Goal: Task Accomplishment & Management: Complete application form

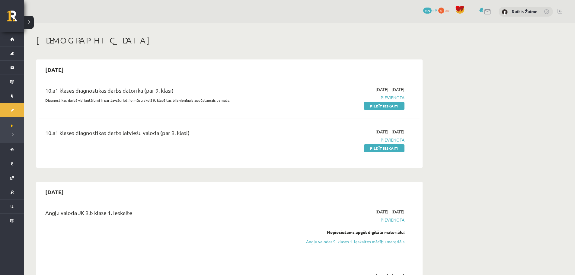
drag, startPoint x: 394, startPoint y: 148, endPoint x: 321, endPoint y: 25, distance: 143.3
click at [394, 148] on link "Pildīt ieskaiti" at bounding box center [384, 148] width 40 height 8
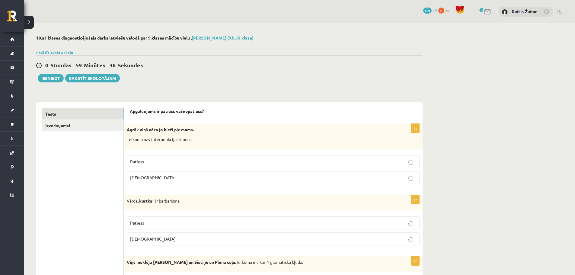
click at [171, 177] on p "[DEMOGRAPHIC_DATA]" at bounding box center [273, 177] width 286 height 6
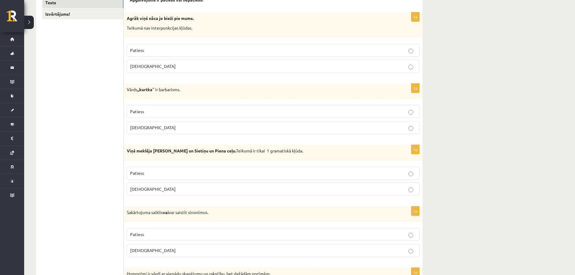
scroll to position [123, 0]
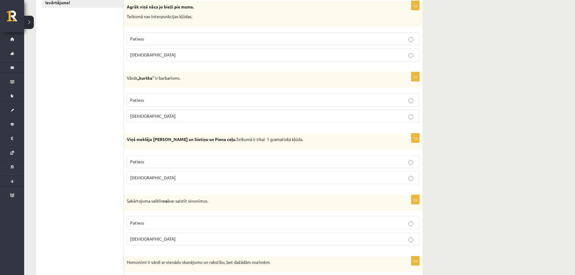
click at [257, 104] on label "Patiess" at bounding box center [273, 100] width 293 height 13
click at [216, 178] on p "Aplams" at bounding box center [273, 177] width 286 height 6
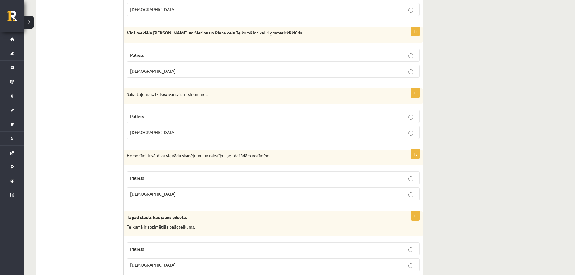
scroll to position [241, 0]
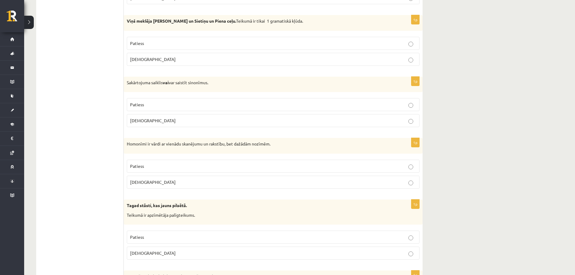
click at [220, 104] on p "Patiess" at bounding box center [273, 104] width 286 height 6
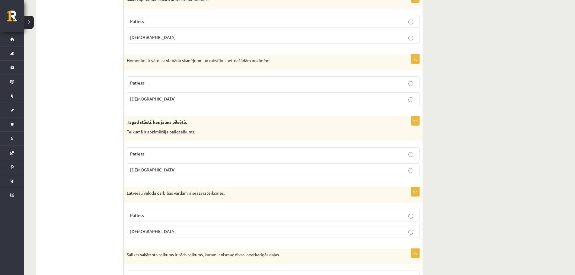
scroll to position [329, 0]
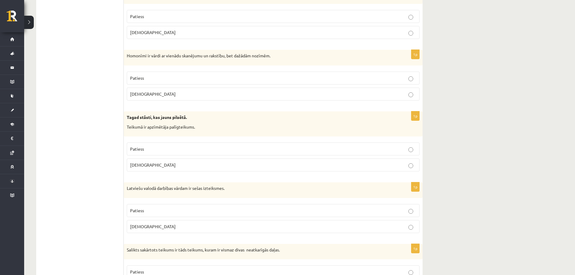
click at [366, 80] on p "Patiess" at bounding box center [273, 78] width 286 height 6
click at [318, 170] on label "Aplams" at bounding box center [273, 164] width 293 height 13
click at [396, 224] on p "Aplams" at bounding box center [273, 226] width 286 height 6
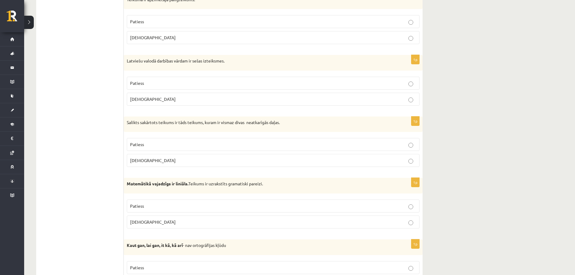
scroll to position [459, 0]
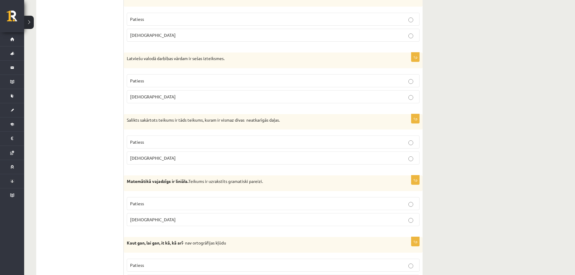
click at [153, 141] on p "Patiess" at bounding box center [273, 142] width 286 height 6
click at [384, 220] on p "[DEMOGRAPHIC_DATA]" at bounding box center [273, 219] width 286 height 6
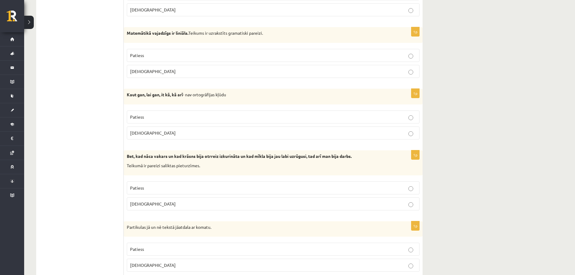
scroll to position [612, 0]
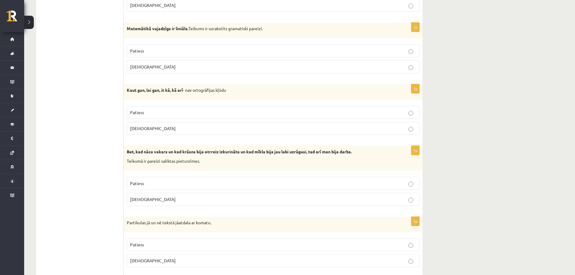
click at [403, 113] on p "Patiess" at bounding box center [273, 112] width 286 height 6
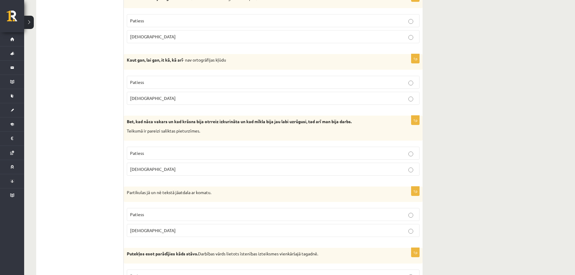
scroll to position [670, 0]
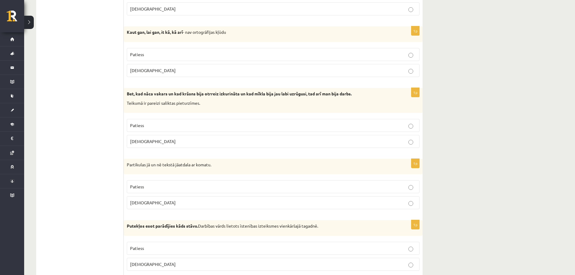
click at [404, 138] on label "[DEMOGRAPHIC_DATA]" at bounding box center [273, 141] width 293 height 13
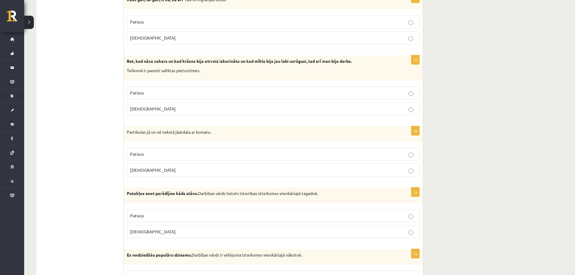
scroll to position [774, 0]
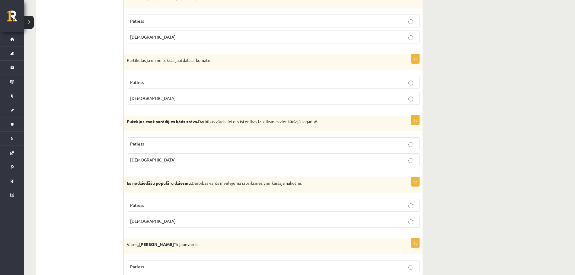
click at [407, 85] on p "Patiess" at bounding box center [273, 82] width 286 height 6
click at [403, 218] on label "Aplams" at bounding box center [273, 221] width 293 height 13
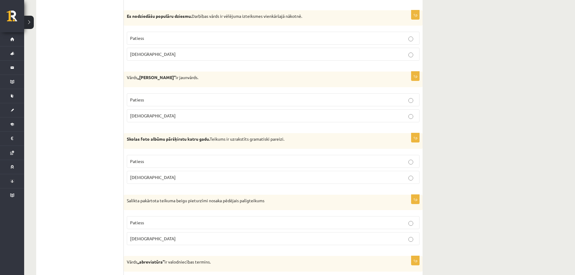
scroll to position [989, 0]
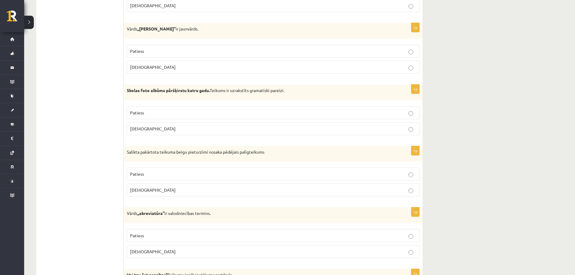
click at [408, 133] on label "Aplams" at bounding box center [273, 128] width 293 height 13
drag, startPoint x: 400, startPoint y: 197, endPoint x: 406, endPoint y: 194, distance: 6.6
click at [401, 197] on fieldset "Patiess Aplams" at bounding box center [273, 181] width 293 height 34
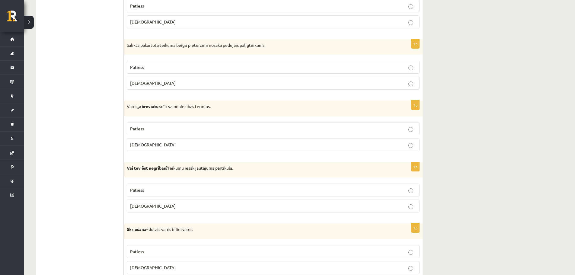
scroll to position [1101, 0]
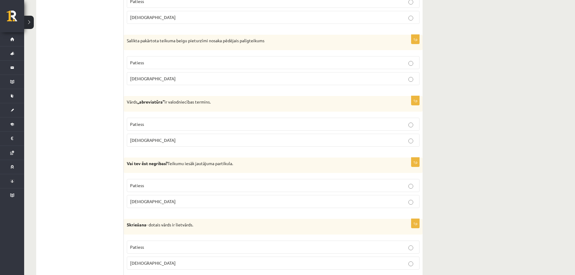
click at [399, 125] on p "Patiess" at bounding box center [273, 124] width 286 height 6
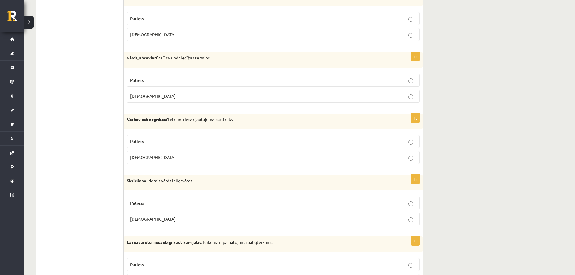
click at [415, 148] on fieldset "Patiess Aplams" at bounding box center [273, 149] width 293 height 34
click at [406, 145] on p "Patiess" at bounding box center [273, 141] width 286 height 6
click at [404, 219] on p "Aplams" at bounding box center [273, 219] width 286 height 6
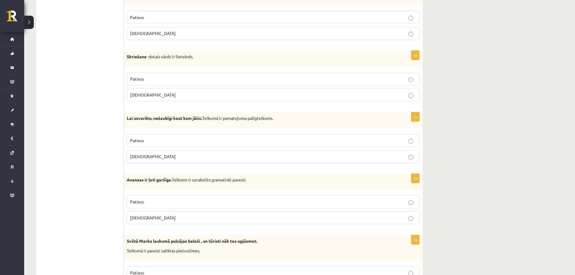
scroll to position [1283, 0]
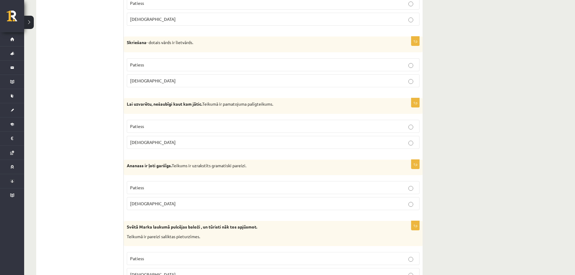
click at [208, 145] on p "Aplams" at bounding box center [273, 142] width 286 height 6
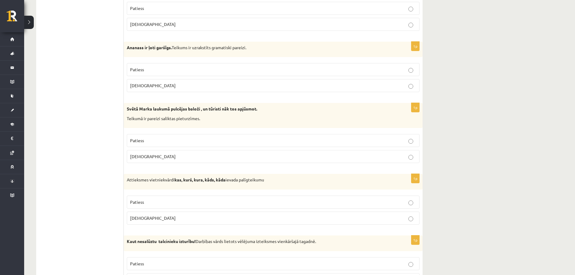
scroll to position [1413, 0]
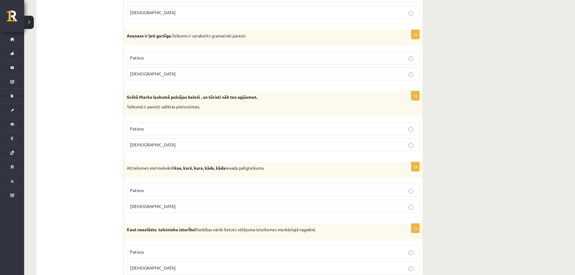
click at [379, 59] on p "Patiess" at bounding box center [273, 58] width 286 height 6
click at [360, 146] on p "Aplams" at bounding box center [273, 145] width 286 height 6
click at [374, 190] on p "Patiess" at bounding box center [273, 190] width 286 height 6
click at [390, 249] on p "Patiess" at bounding box center [273, 252] width 286 height 6
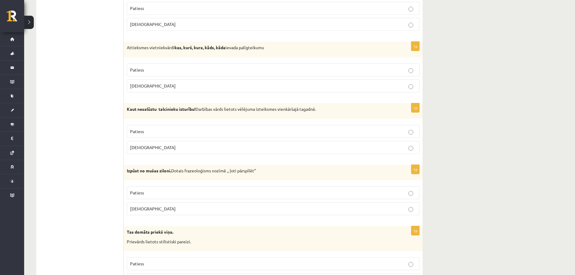
scroll to position [1593, 0]
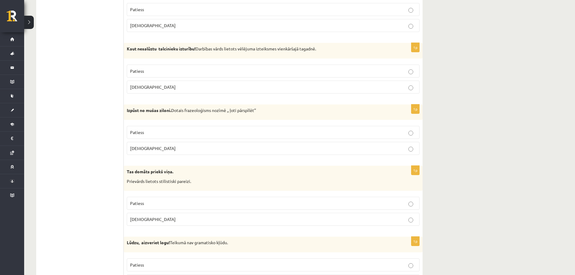
click at [342, 132] on p "Patiess" at bounding box center [273, 132] width 286 height 6
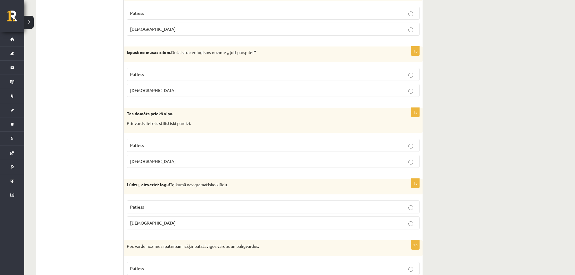
scroll to position [1656, 0]
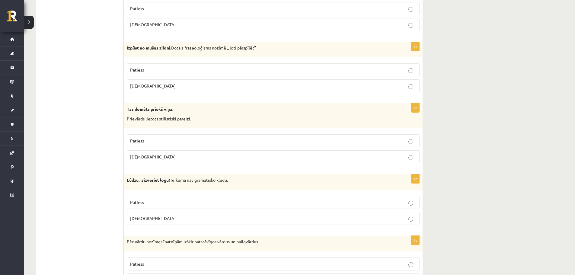
click at [359, 142] on p "Patiess" at bounding box center [273, 141] width 286 height 6
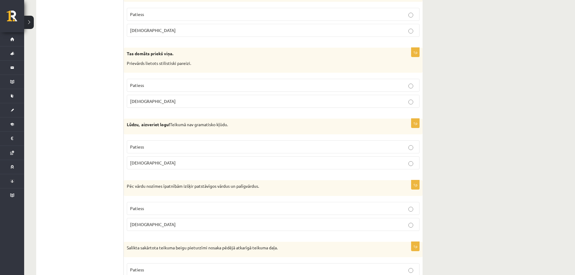
scroll to position [1714, 0]
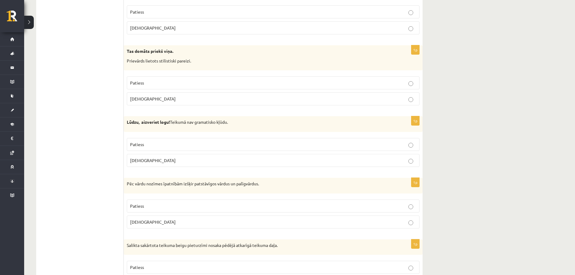
click at [396, 145] on p "Patiess" at bounding box center [273, 144] width 286 height 6
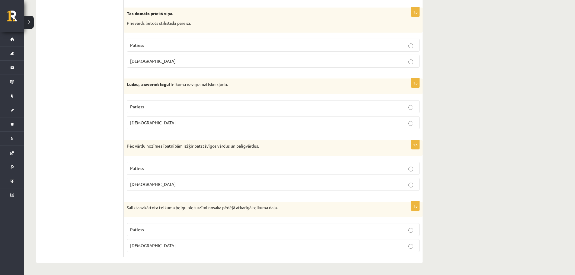
click at [311, 184] on p "Aplams" at bounding box center [273, 184] width 286 height 6
click at [365, 173] on label "Patiess" at bounding box center [273, 168] width 293 height 13
click at [375, 230] on p "Patiess" at bounding box center [273, 229] width 286 height 6
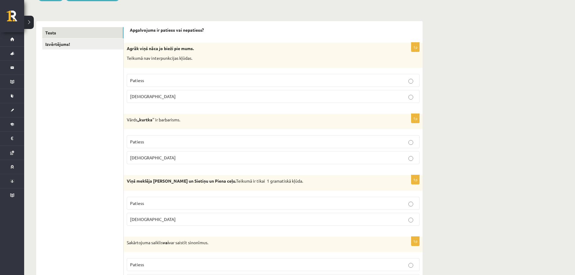
scroll to position [0, 0]
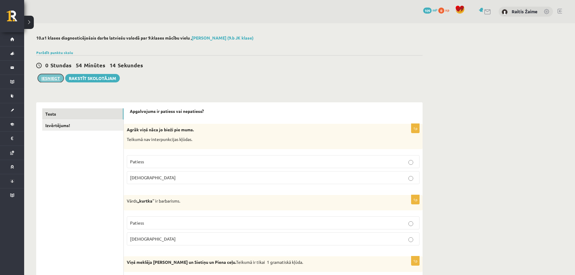
click at [52, 75] on button "Iesniegt" at bounding box center [51, 78] width 26 height 8
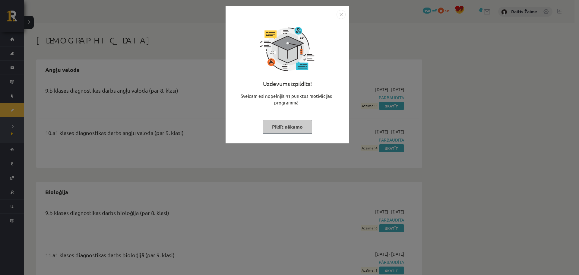
click at [295, 126] on button "Pildīt nākamo" at bounding box center [287, 127] width 49 height 14
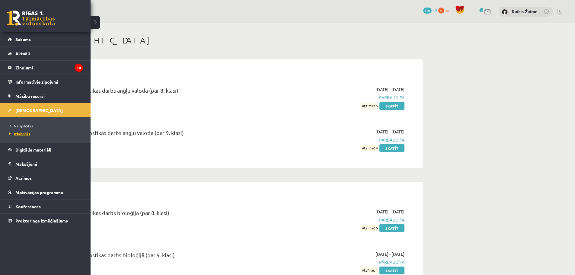
click at [29, 135] on span "Izlabotās" at bounding box center [19, 133] width 23 height 5
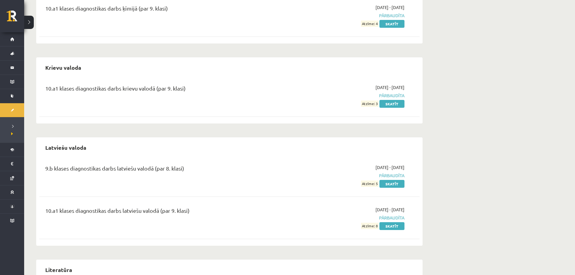
scroll to position [533, 0]
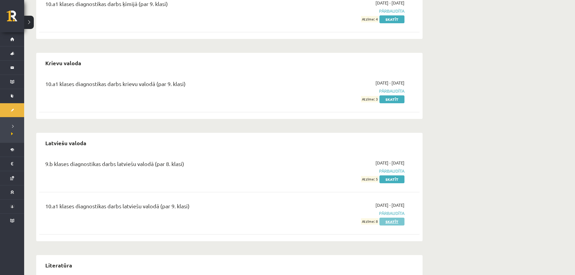
click at [389, 222] on link "Skatīt" at bounding box center [391, 222] width 25 height 8
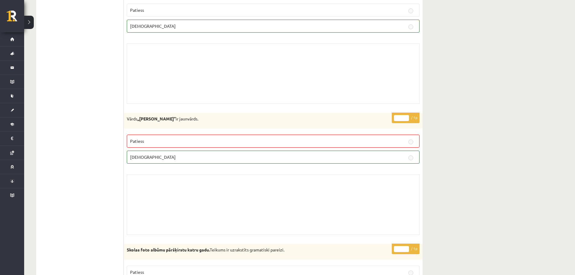
scroll to position [1869, 0]
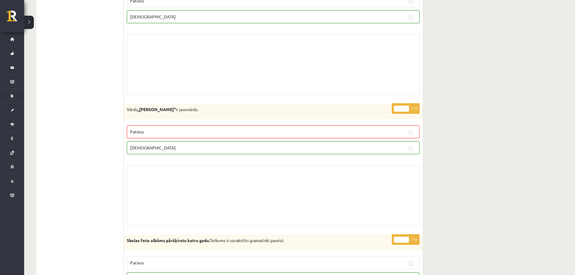
drag, startPoint x: 497, startPoint y: 46, endPoint x: 501, endPoint y: 45, distance: 4.9
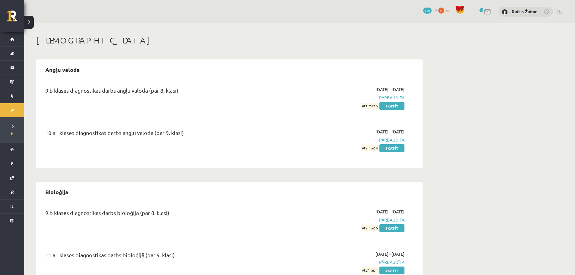
scroll to position [532, 0]
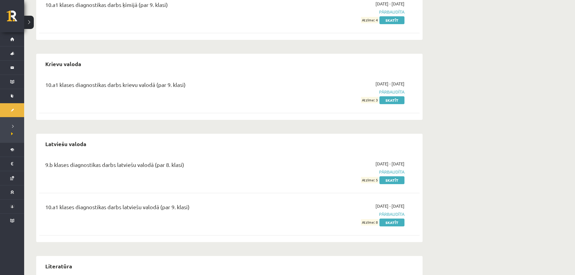
drag, startPoint x: 97, startPoint y: 41, endPoint x: 115, endPoint y: 65, distance: 30.3
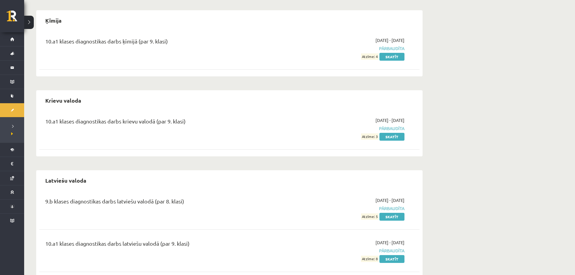
scroll to position [509, 0]
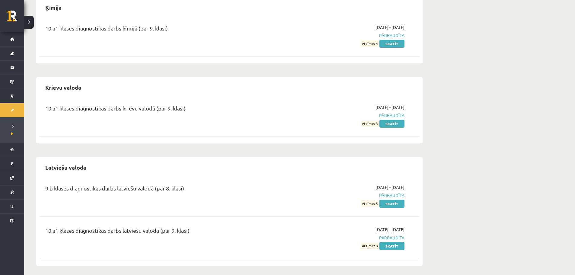
click at [396, 251] on div "10.a1 klases diagnostikas darbs latviešu valodā (par 9. klasi) [DATE] - [DATE] …" at bounding box center [229, 237] width 380 height 35
click at [394, 246] on link "Skatīt" at bounding box center [391, 246] width 25 height 8
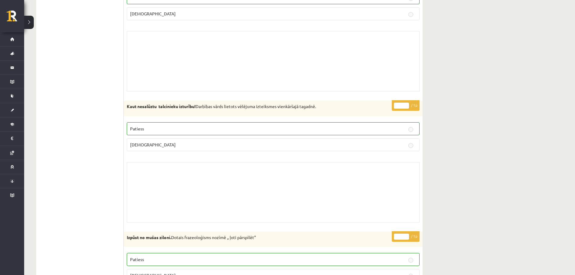
scroll to position [3166, 0]
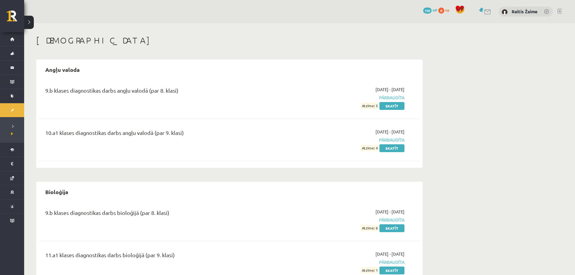
scroll to position [509, 0]
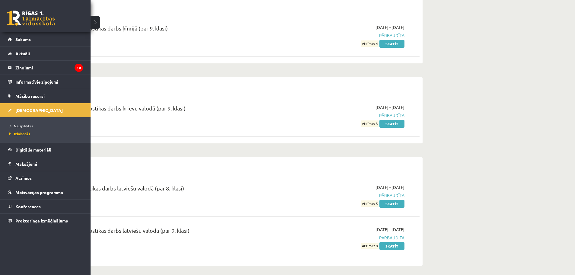
click at [22, 126] on span "Neizpildītās" at bounding box center [20, 125] width 25 height 5
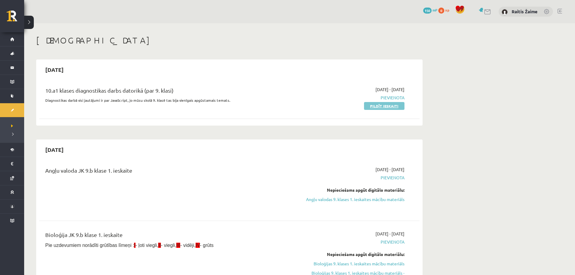
click at [386, 104] on link "Pildīt ieskaiti" at bounding box center [384, 106] width 40 height 8
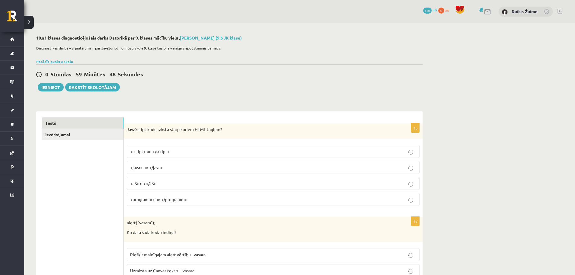
click at [160, 145] on label "<script> un </script>" at bounding box center [273, 151] width 293 height 13
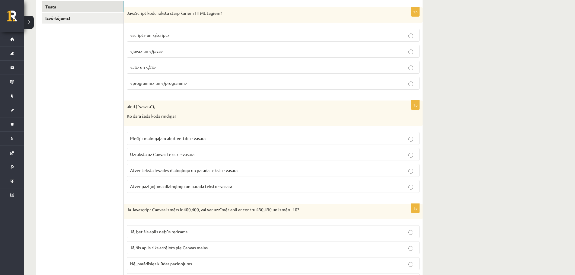
scroll to position [131, 0]
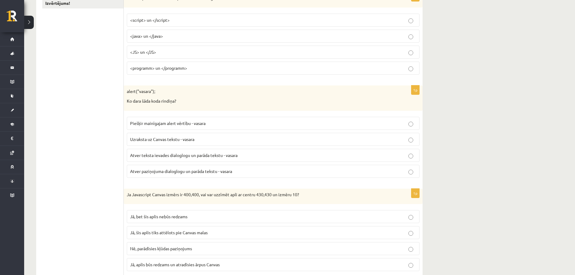
click at [574, 33] on html "0 Dāvanas 150 mP 0 xp [PERSON_NAME] Sākums Aktuāli Kā mācīties eSKOLĀ Kontakti …" at bounding box center [287, 6] width 575 height 275
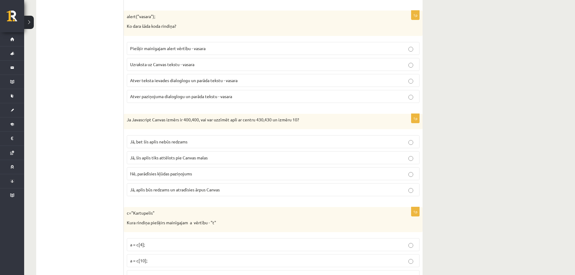
scroll to position [191, 0]
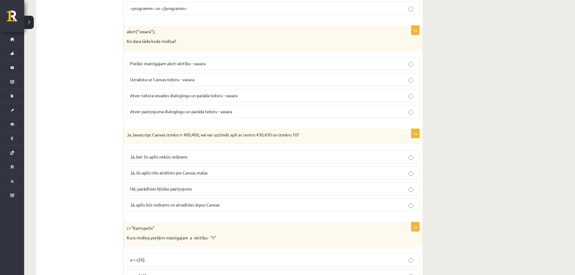
click at [187, 111] on span "Atver paziņojuma dialoglogu un parāda tekstu - vasara" at bounding box center [181, 111] width 102 height 5
click at [145, 154] on span "Jā, bet šis aplis nebūs redzams" at bounding box center [158, 156] width 57 height 5
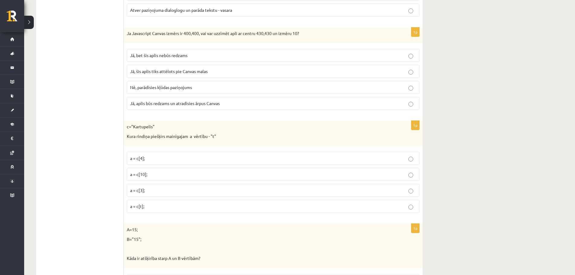
scroll to position [315, 0]
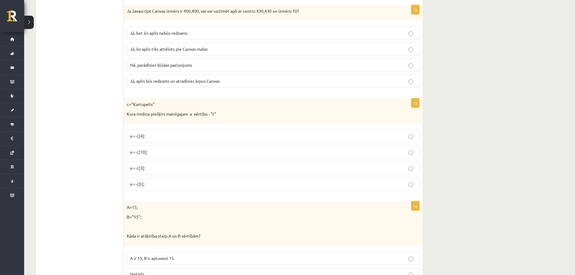
click at [133, 136] on span "a = c[4];" at bounding box center [137, 135] width 15 height 5
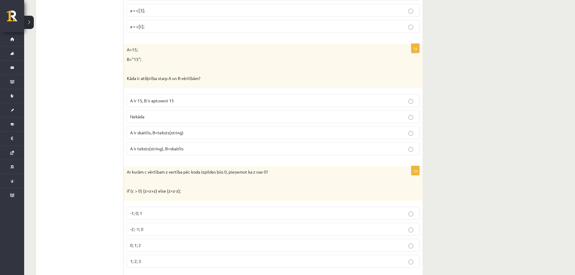
scroll to position [487, 0]
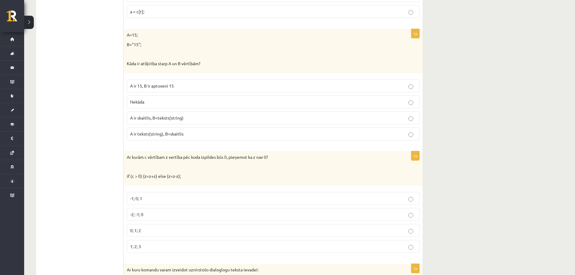
click at [176, 103] on p "Nekāda" at bounding box center [273, 102] width 286 height 6
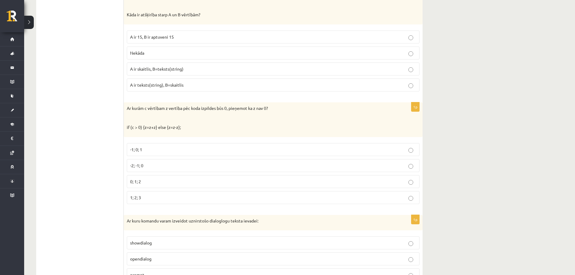
scroll to position [573, 0]
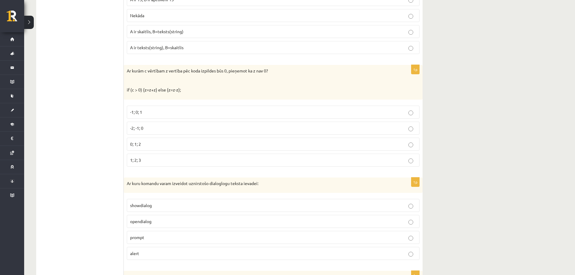
click at [219, 152] on fieldset "-1; 0; 1 -2; -1; 0 0; 1; 2 1; 2; 3" at bounding box center [273, 136] width 293 height 66
click at [221, 146] on p "0; 1; 2" at bounding box center [273, 144] width 286 height 6
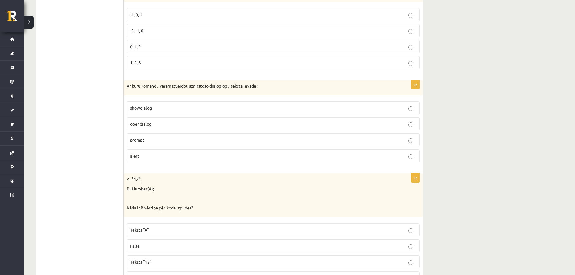
scroll to position [686, 0]
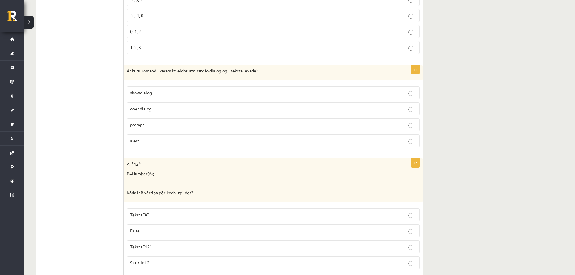
click at [170, 97] on label "showdialog" at bounding box center [273, 92] width 293 height 13
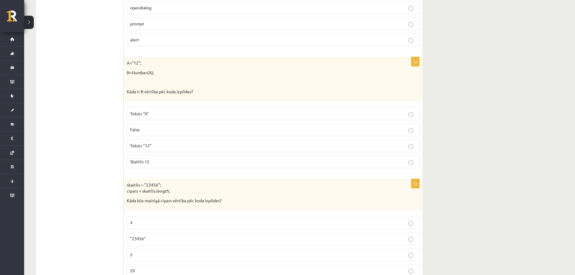
scroll to position [806, 0]
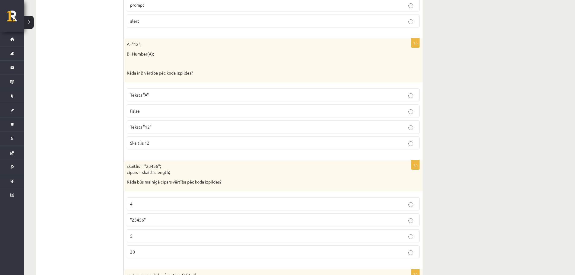
click at [158, 129] on p "Teksts "12"" at bounding box center [273, 127] width 286 height 6
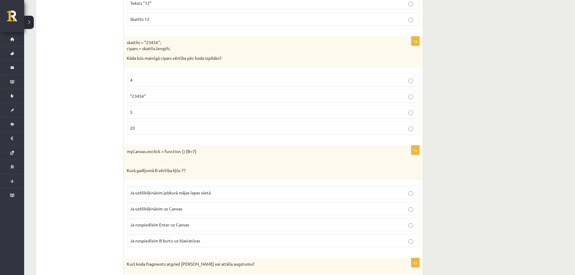
scroll to position [925, 0]
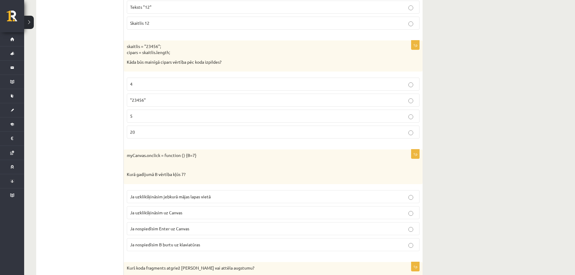
click at [173, 97] on label ""23456"" at bounding box center [273, 100] width 293 height 13
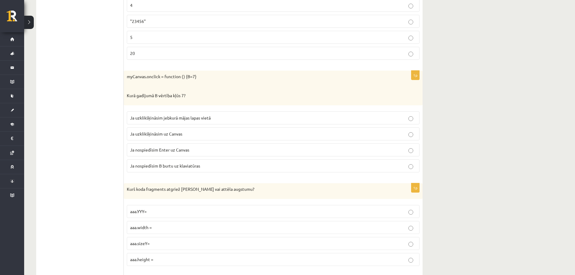
scroll to position [985, 0]
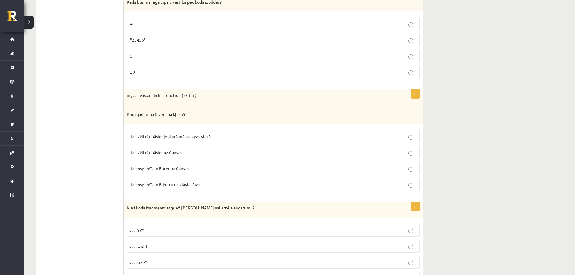
click at [401, 57] on p "5" at bounding box center [273, 56] width 286 height 6
click at [184, 153] on p "Ja uzklikšķināsim uz Canvas" at bounding box center [273, 152] width 286 height 6
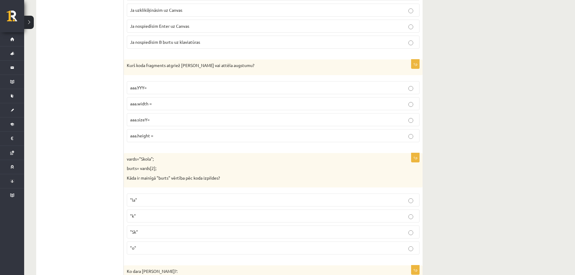
scroll to position [1150, 0]
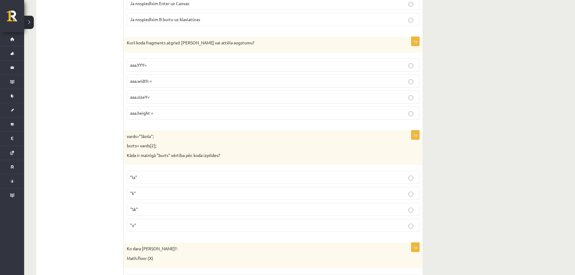
click at [287, 113] on p "aaa.height =" at bounding box center [273, 113] width 286 height 6
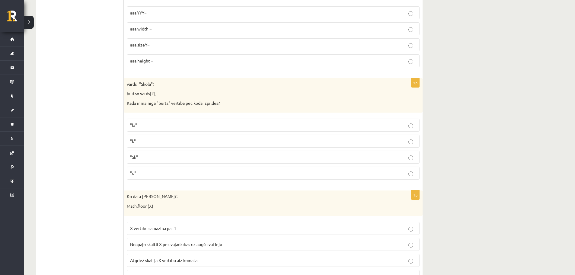
scroll to position [1210, 0]
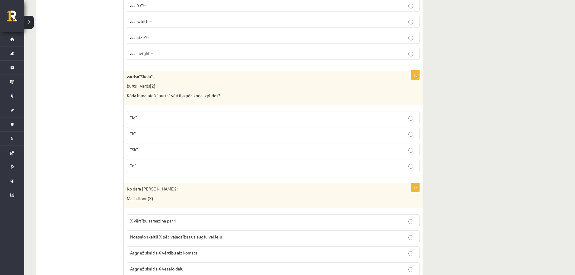
click at [146, 161] on label ""o"" at bounding box center [273, 165] width 293 height 13
drag, startPoint x: 572, startPoint y: 116, endPoint x: 579, endPoint y: 116, distance: 6.9
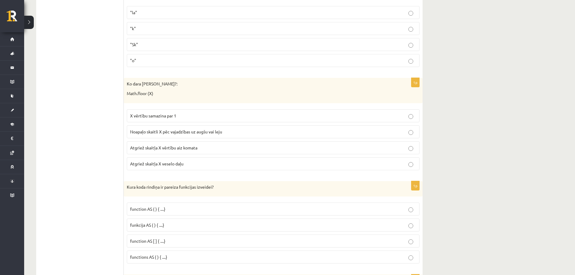
scroll to position [1323, 0]
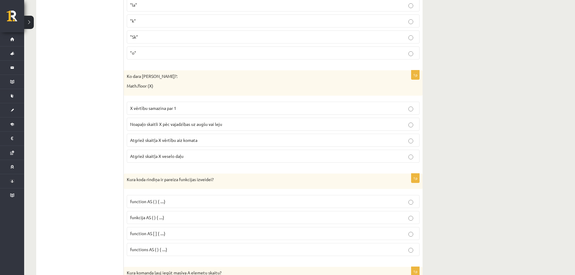
click at [245, 123] on p "Noapaļo skaitli X pēc vajadzības uz augšu vai leju" at bounding box center [273, 124] width 286 height 6
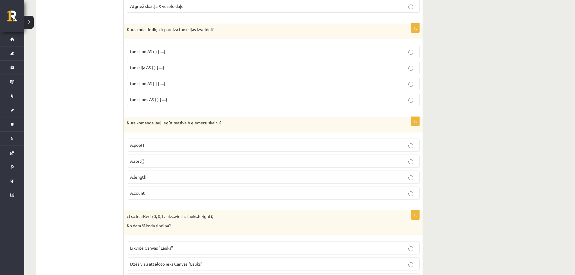
scroll to position [1491, 0]
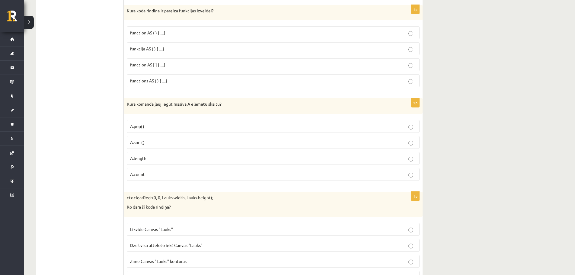
click at [171, 61] on label "function AS [ ] { ....}" at bounding box center [273, 64] width 293 height 13
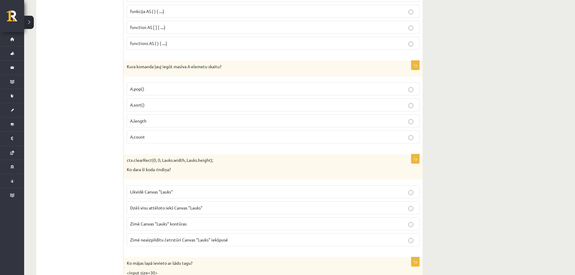
click at [183, 139] on p "A.count" at bounding box center [273, 137] width 286 height 6
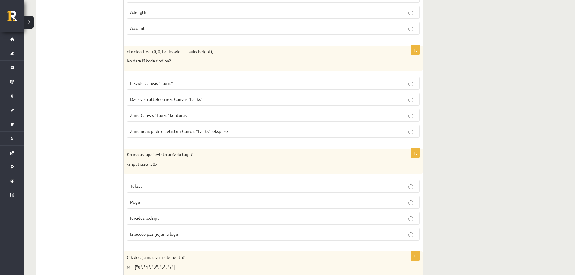
scroll to position [1645, 0]
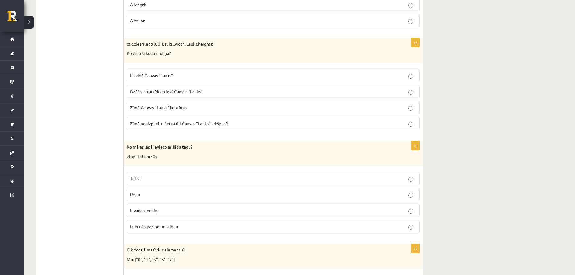
click at [199, 76] on p "Likvidē Canvas "Lauks"" at bounding box center [273, 75] width 286 height 6
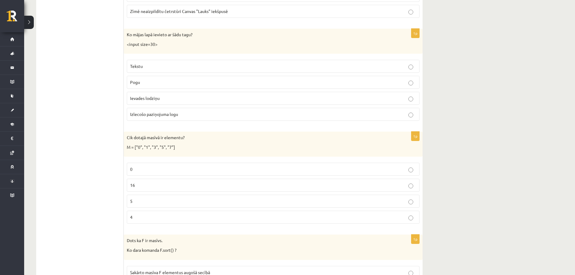
scroll to position [1754, 0]
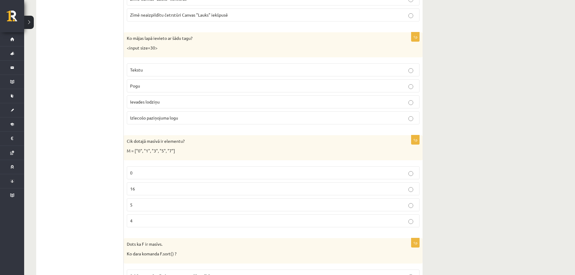
click at [405, 68] on p "Tekstu" at bounding box center [273, 70] width 286 height 6
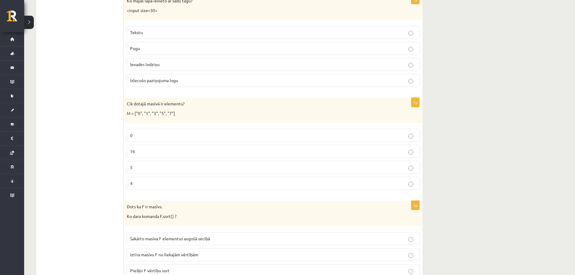
scroll to position [1810, 0]
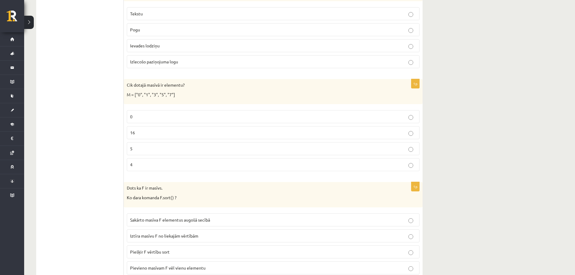
click at [173, 158] on label "4" at bounding box center [273, 164] width 293 height 13
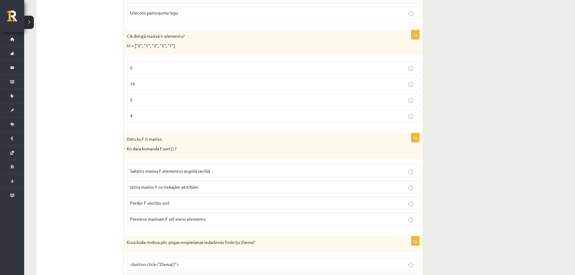
scroll to position [1873, 0]
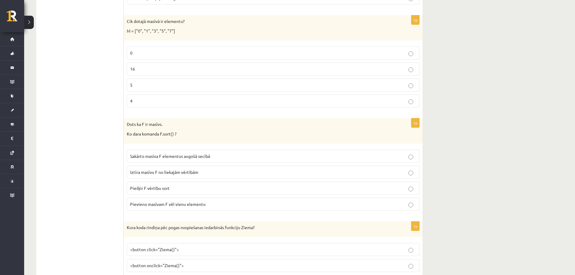
click at [162, 36] on div "Cik dotajā masīvā ir elementu? M = ["0", "1", "3", "5", "7"]" at bounding box center [273, 27] width 299 height 25
click at [142, 84] on p "5" at bounding box center [273, 85] width 286 height 6
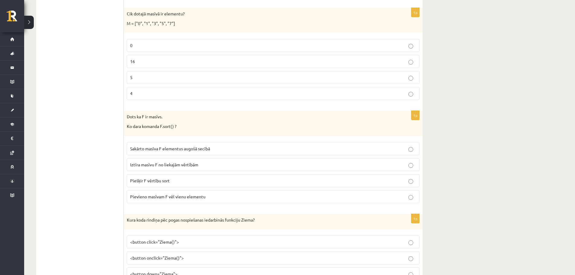
scroll to position [1937, 0]
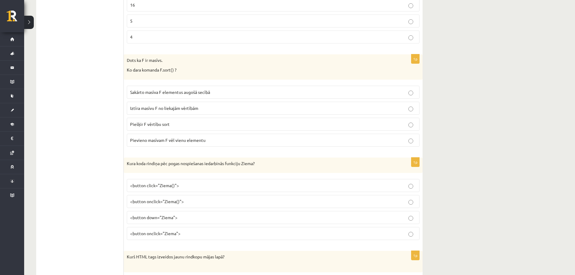
click at [154, 94] on span "Sakārto masīva F elementus augošā secībā" at bounding box center [170, 91] width 80 height 5
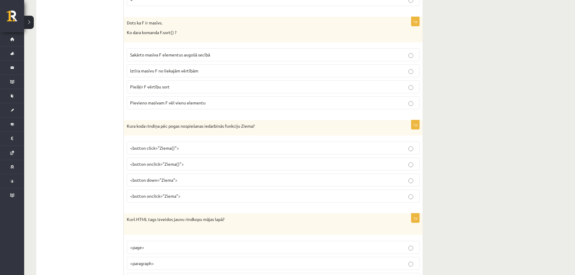
scroll to position [1997, 0]
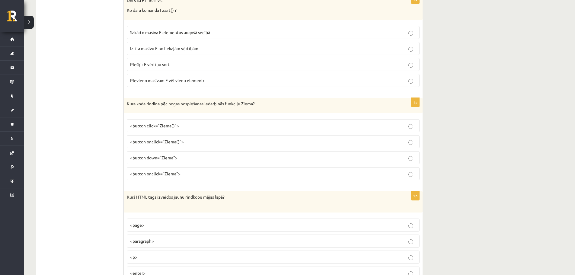
click at [192, 123] on p "<button click="Ziema()">" at bounding box center [273, 125] width 286 height 6
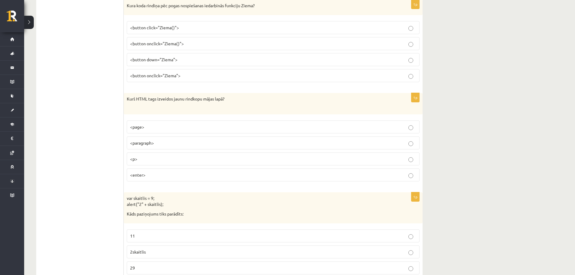
scroll to position [2121, 0]
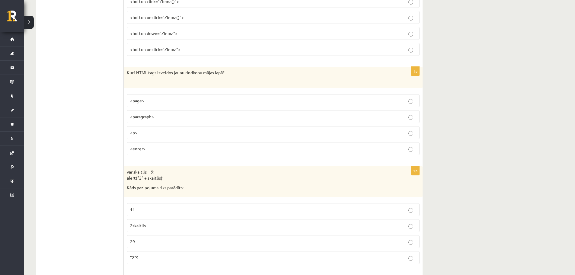
click at [175, 149] on p "<enter>" at bounding box center [273, 148] width 286 height 6
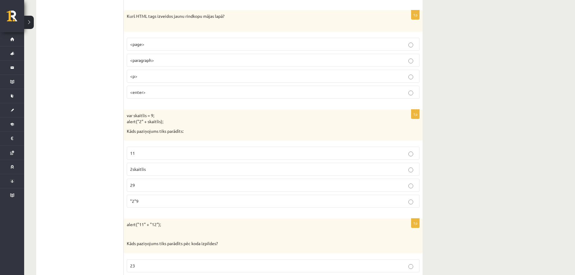
scroll to position [2234, 0]
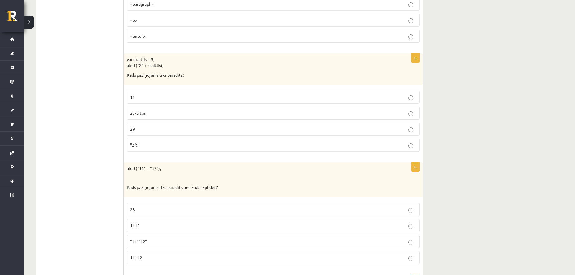
click at [163, 129] on p "29" at bounding box center [273, 129] width 286 height 6
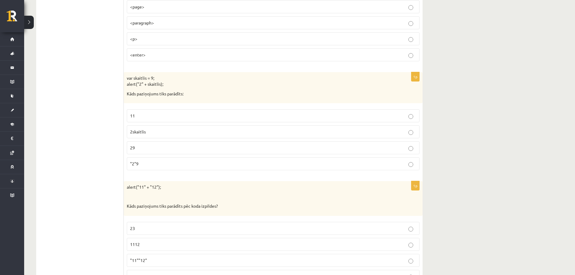
scroll to position [2211, 0]
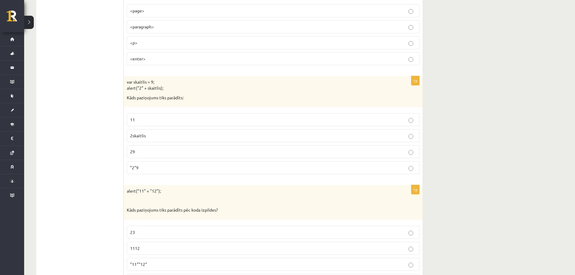
click at [189, 119] on p "11" at bounding box center [273, 119] width 286 height 6
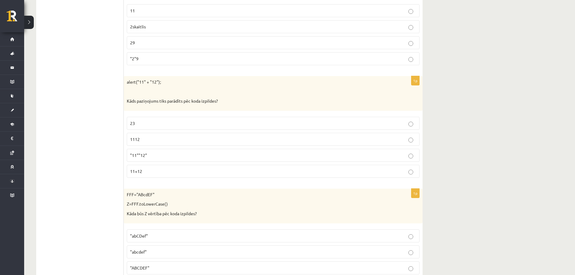
scroll to position [2335, 0]
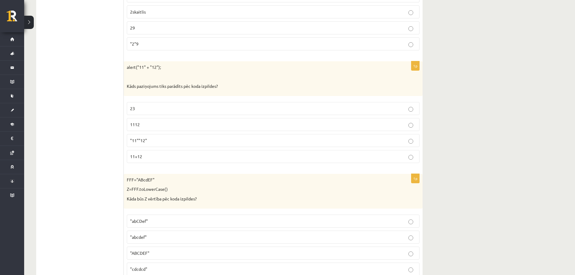
click at [189, 106] on p "23" at bounding box center [273, 108] width 286 height 6
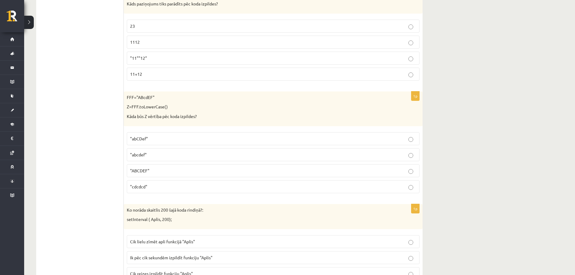
scroll to position [2421, 0]
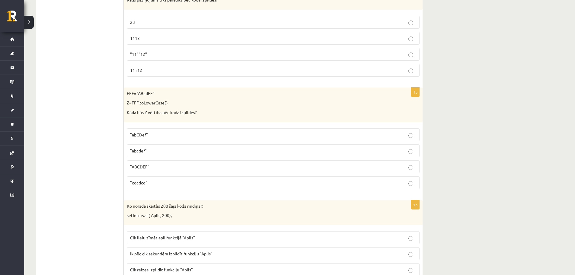
click at [158, 154] on label ""abcdef"" at bounding box center [273, 150] width 293 height 13
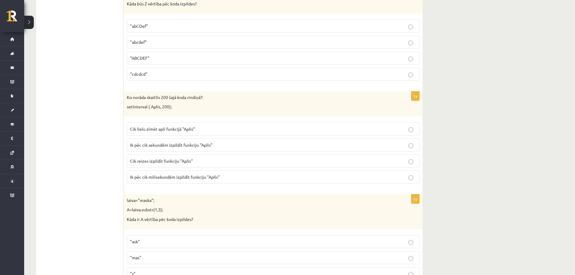
scroll to position [2571, 0]
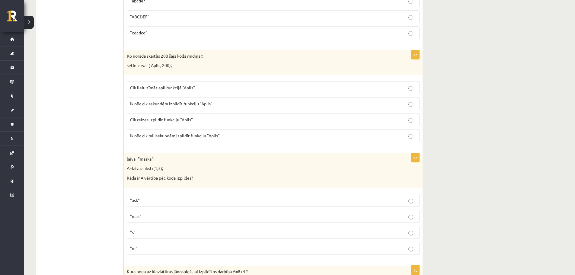
click at [189, 131] on label "Ik pēc cik milisekundēm izpildīt funkciju "Aplis"" at bounding box center [273, 135] width 293 height 13
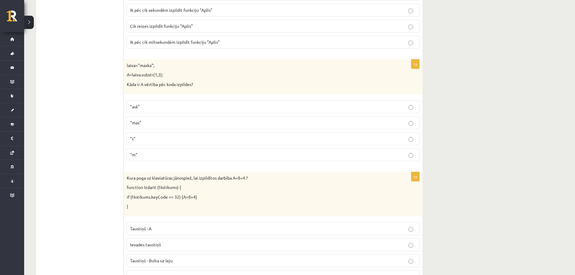
scroll to position [2668, 0]
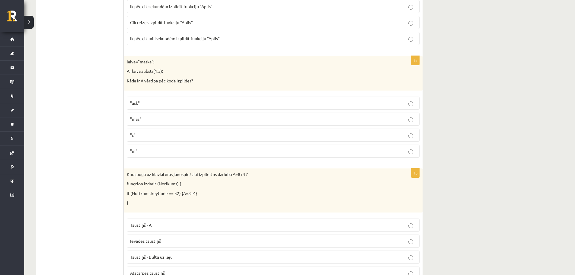
click at [163, 116] on p ""mas"" at bounding box center [273, 119] width 286 height 6
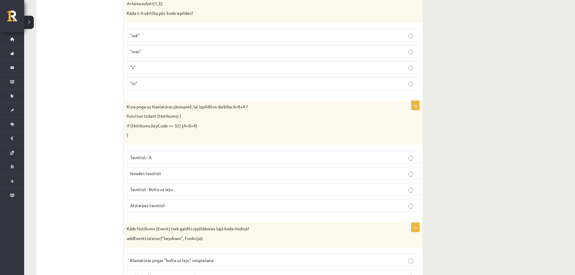
scroll to position [2785, 0]
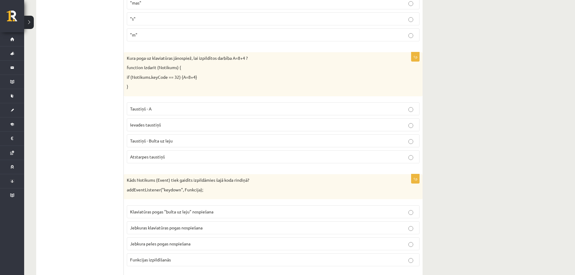
click at [177, 124] on p "Ievades taustiņš" at bounding box center [273, 125] width 286 height 6
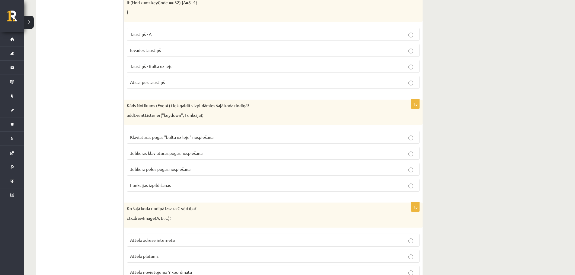
scroll to position [2893, 0]
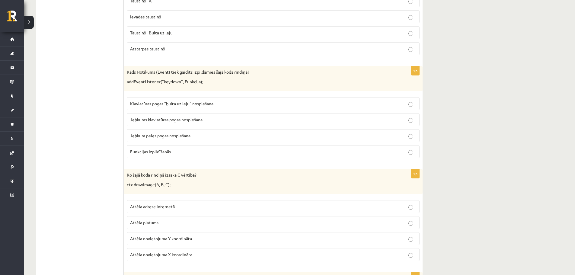
click at [321, 139] on p "Jebkura peles pogas nospiešana" at bounding box center [273, 135] width 286 height 6
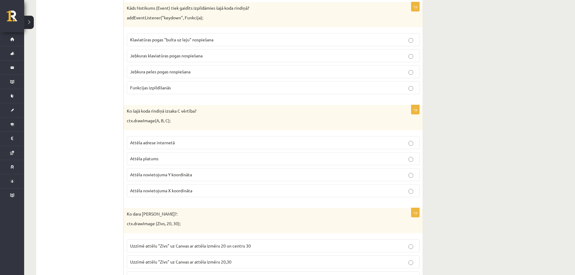
scroll to position [3005, 0]
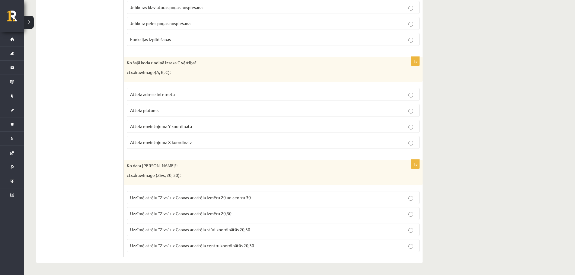
click at [332, 151] on fieldset "Attēla adrese internetā Attēla platums Attēla novietojuma Y koordināta Attēla n…" at bounding box center [273, 118] width 293 height 66
click at [365, 134] on fieldset "Attēla adrese internetā Attēla platums Attēla novietojuma Y koordināta Attēla n…" at bounding box center [273, 118] width 293 height 66
click at [393, 113] on p "Attēla platums" at bounding box center [273, 110] width 286 height 6
click at [399, 219] on label "Uzzīmē attēlu "Zivs" uz Canvas ar attēla izmēru 20,30" at bounding box center [273, 213] width 293 height 13
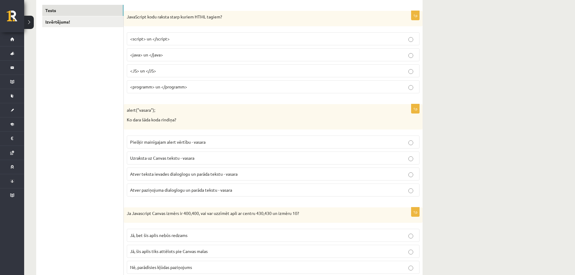
scroll to position [0, 0]
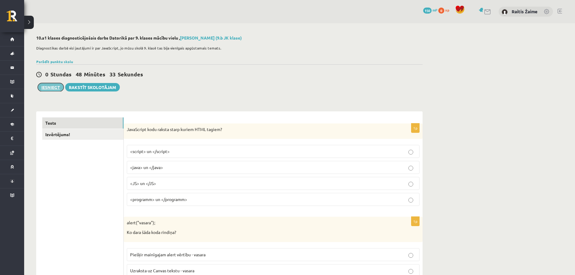
click at [45, 87] on button "Iesniegt" at bounding box center [51, 87] width 26 height 8
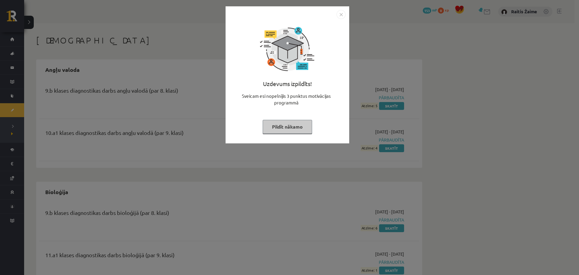
click at [341, 11] on img "Close" at bounding box center [341, 14] width 9 height 9
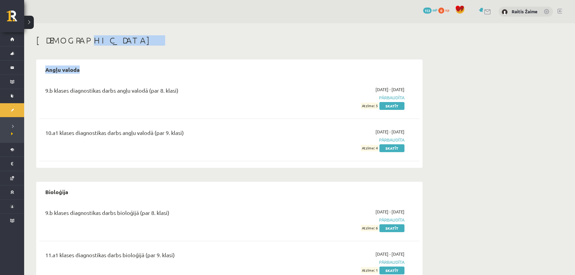
drag, startPoint x: 568, startPoint y: 38, endPoint x: 572, endPoint y: 52, distance: 14.1
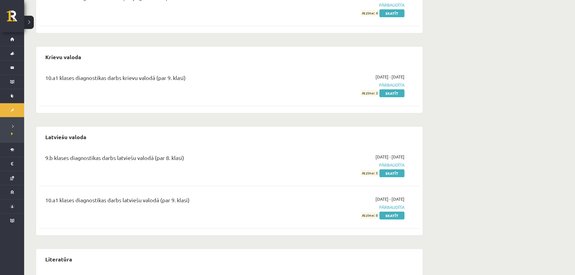
scroll to position [627, 0]
